Goal: Task Accomplishment & Management: Use online tool/utility

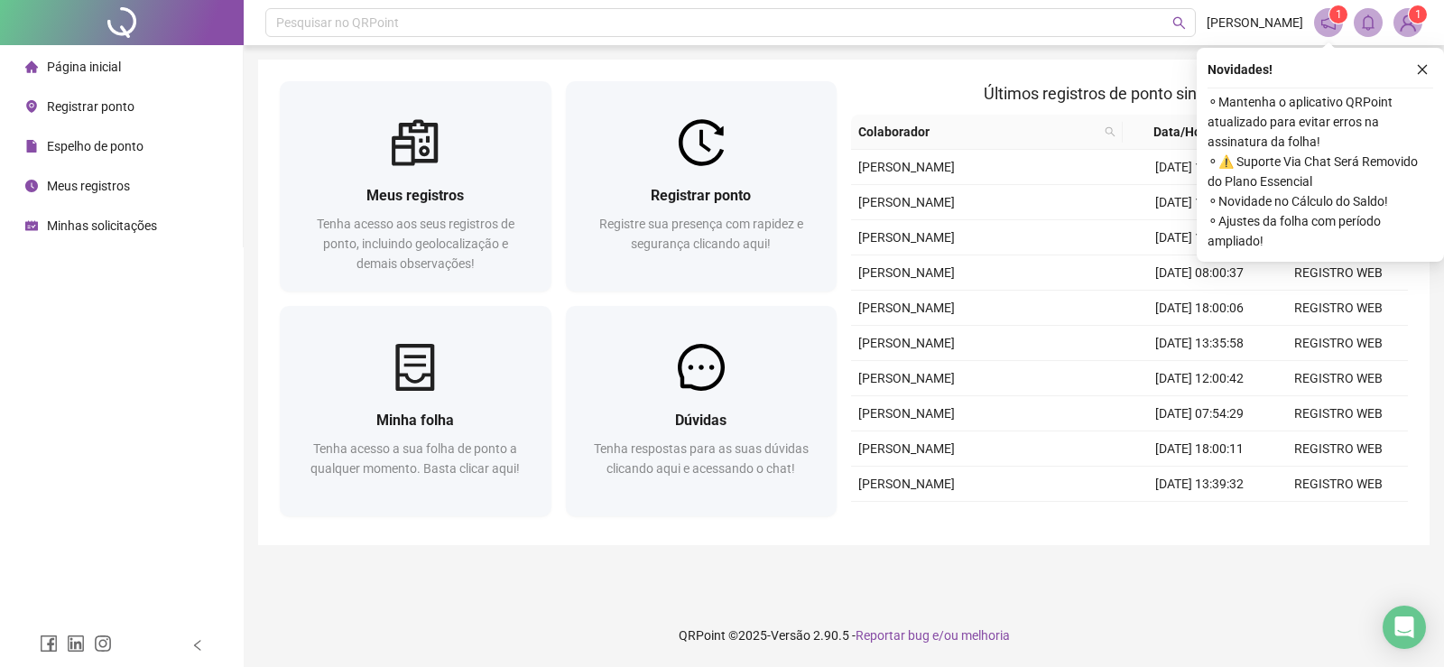
click at [85, 93] on div "Registrar ponto" at bounding box center [79, 106] width 109 height 36
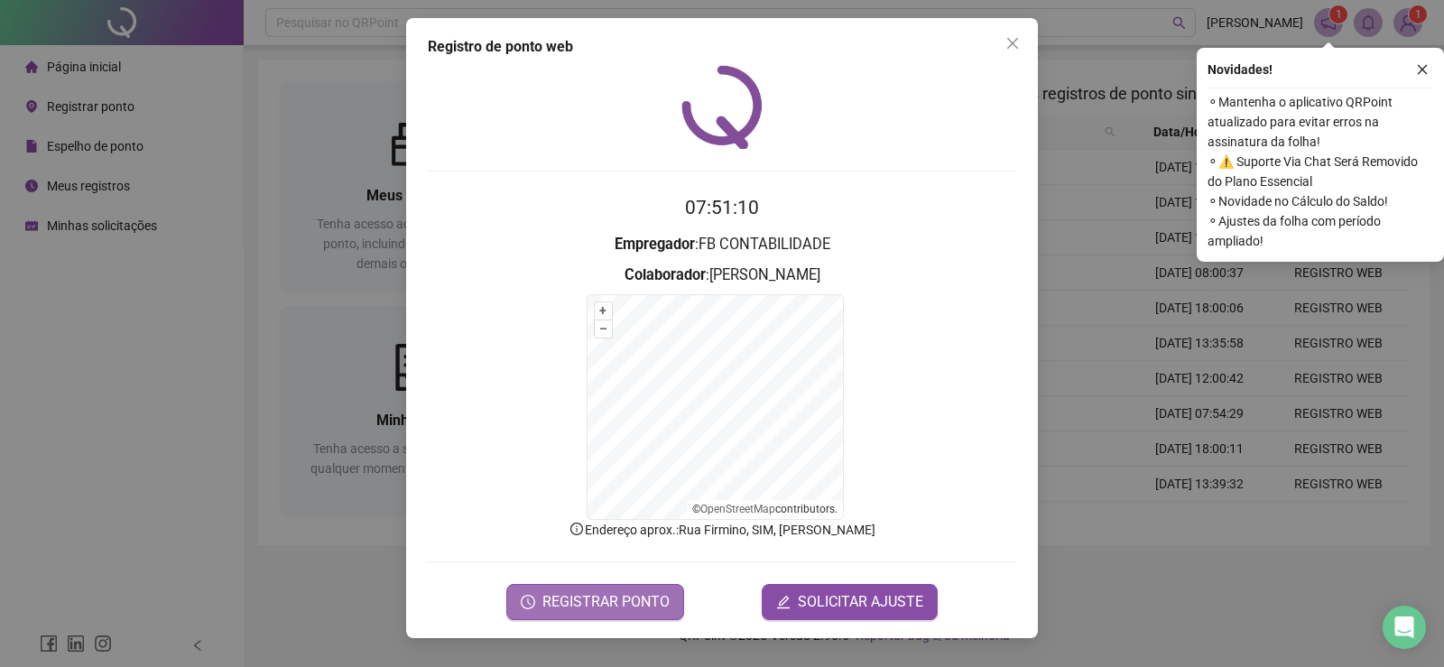
click at [617, 606] on span "REGISTRAR PONTO" at bounding box center [605, 602] width 127 height 22
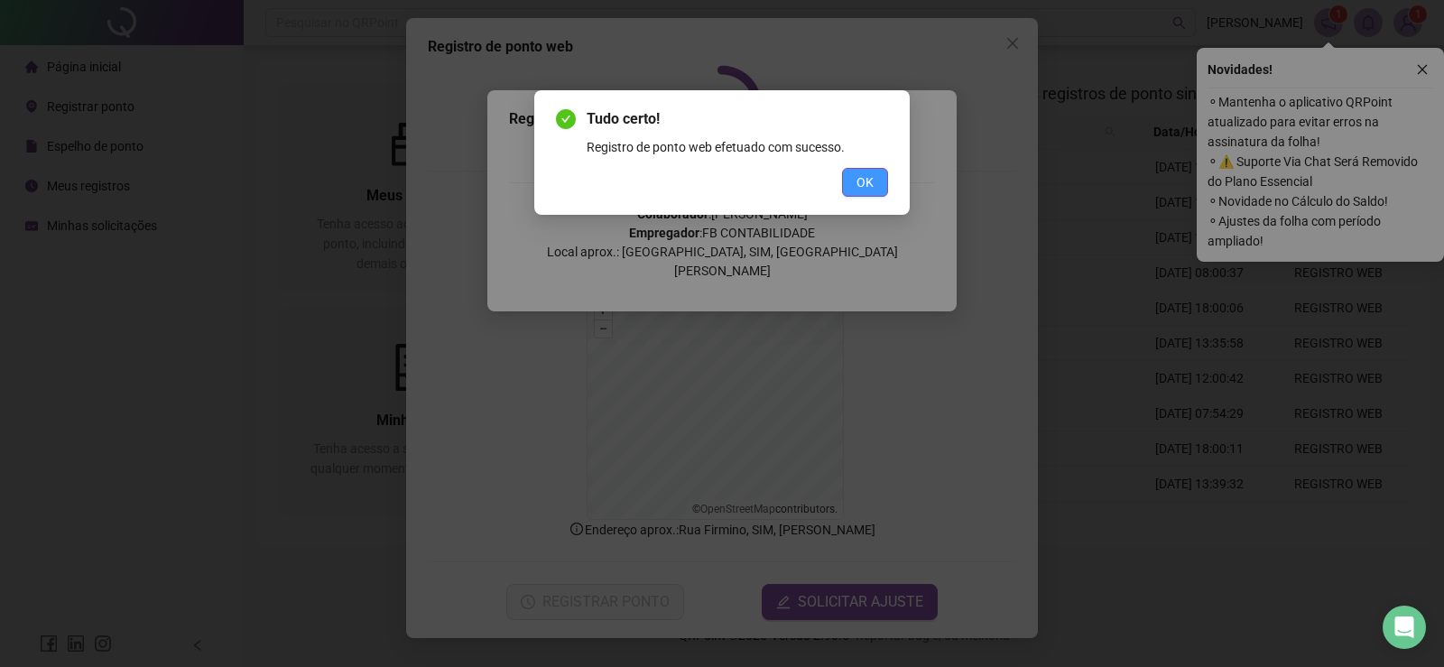
click at [868, 174] on span "OK" at bounding box center [864, 182] width 17 height 20
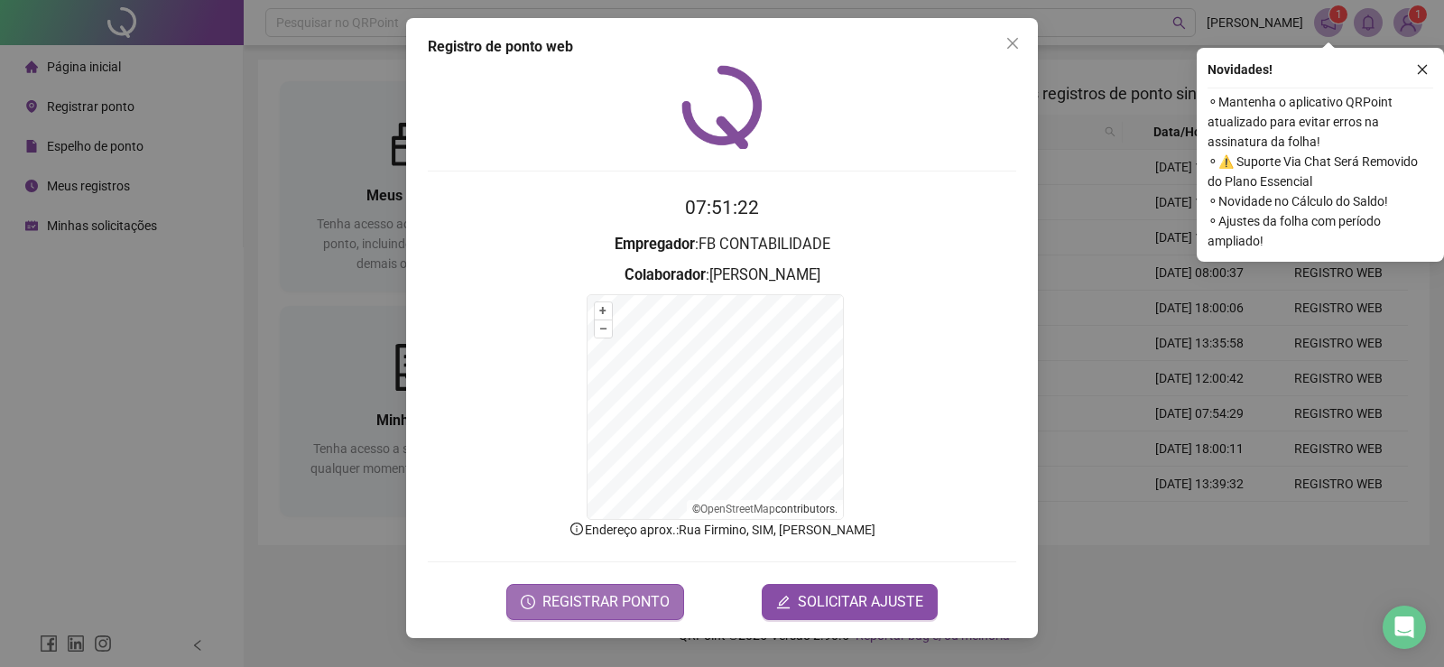
click at [594, 599] on span "REGISTRAR PONTO" at bounding box center [605, 602] width 127 height 22
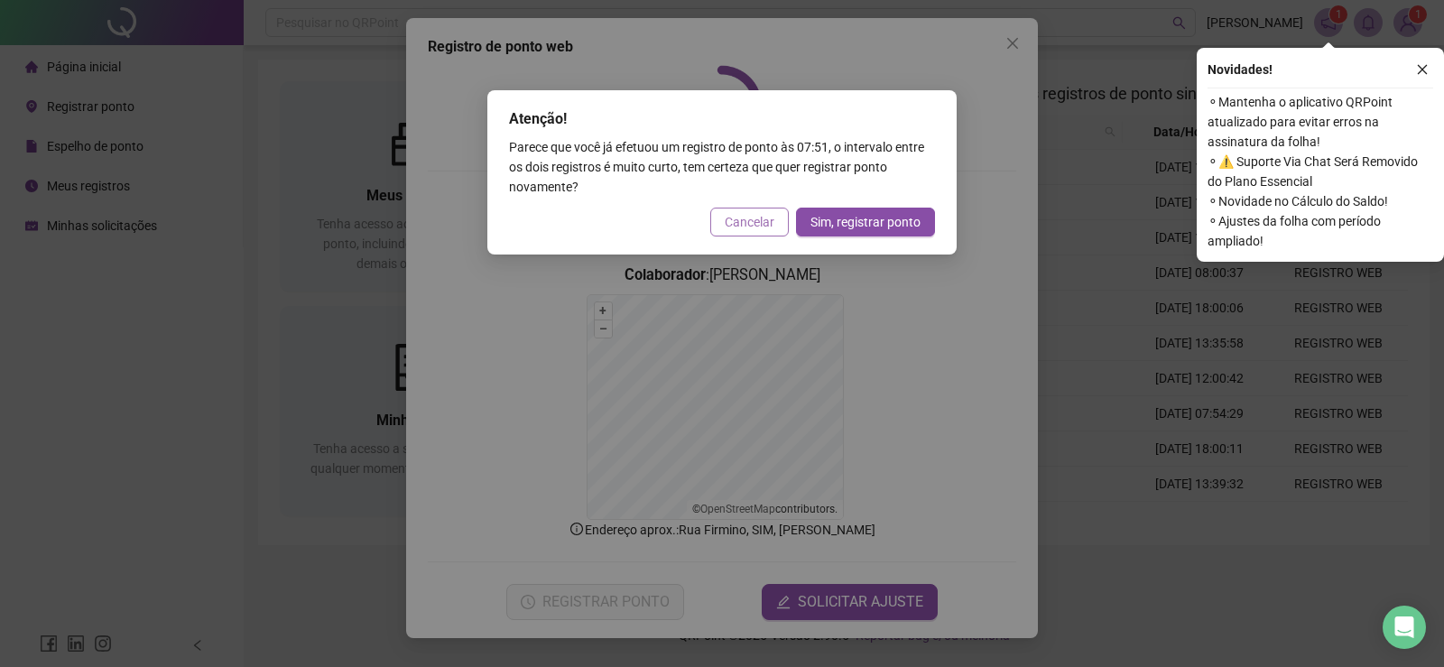
click at [738, 223] on span "Cancelar" at bounding box center [750, 222] width 50 height 20
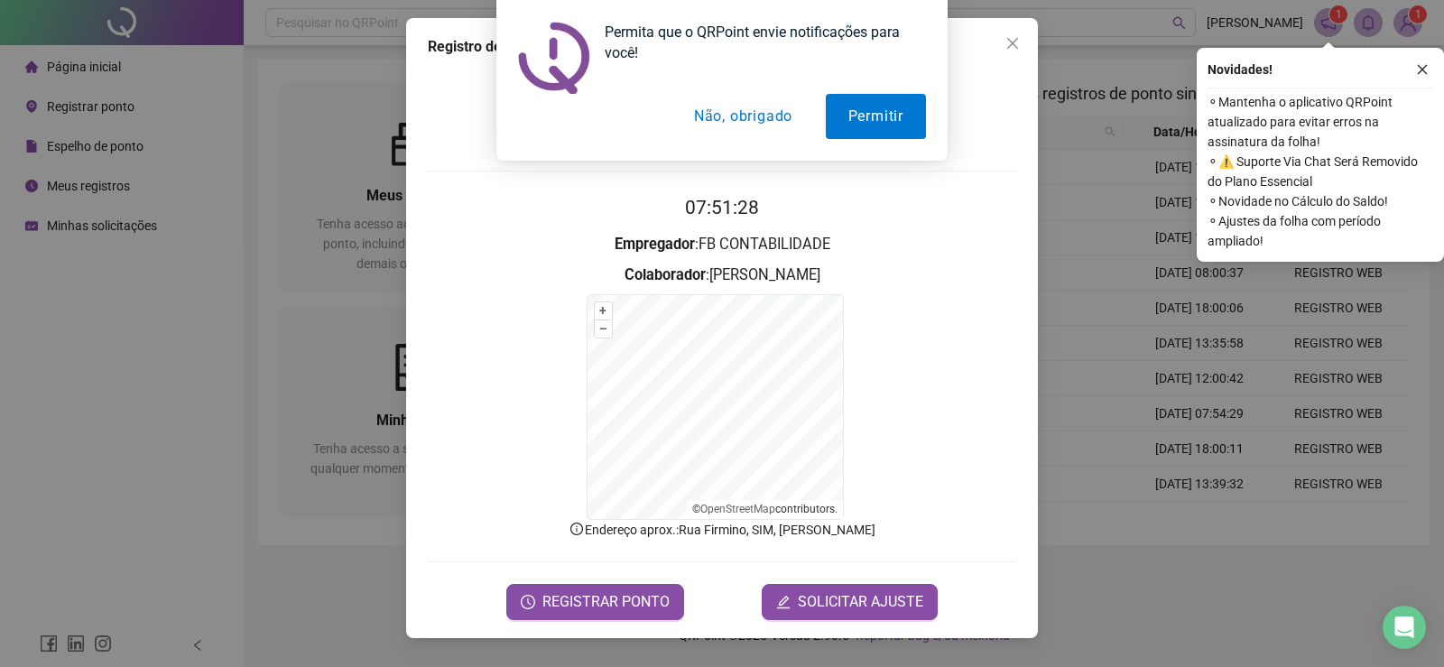
click at [693, 120] on button "Não, obrigado" at bounding box center [742, 116] width 143 height 45
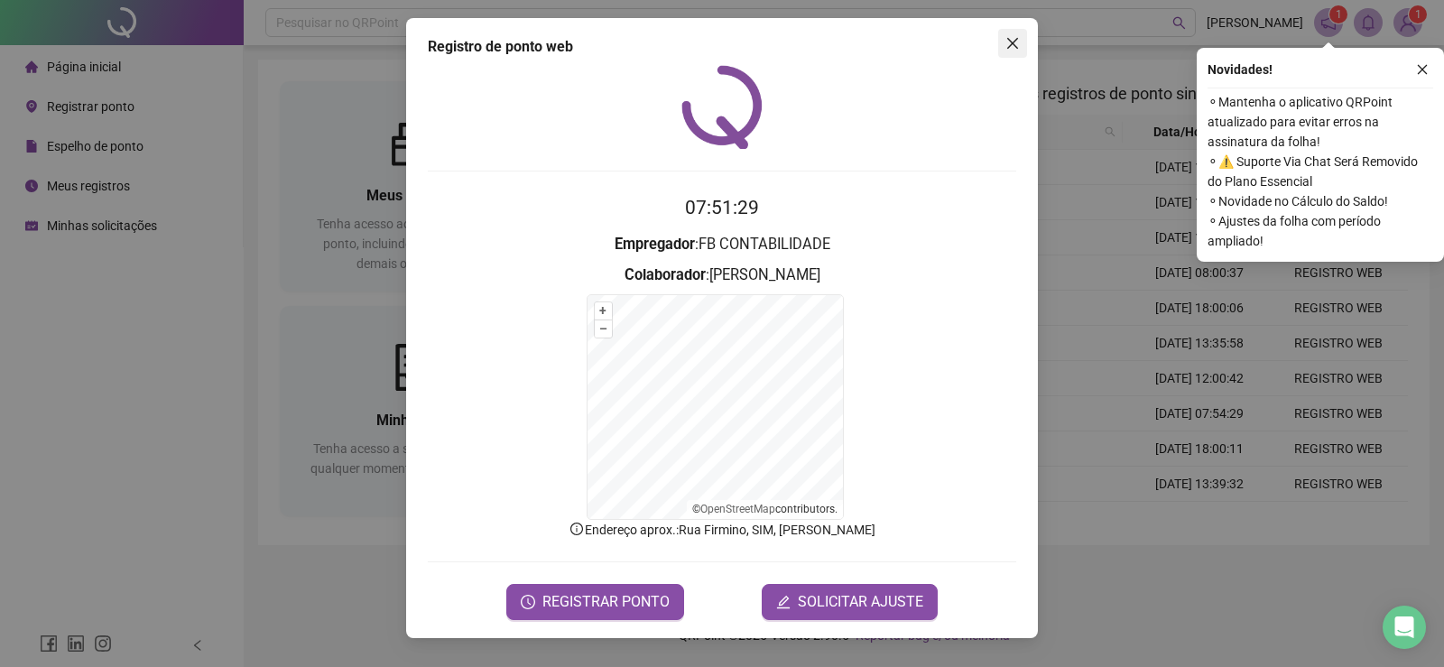
click at [1004, 47] on span "Close" at bounding box center [1012, 43] width 29 height 14
